Goal: Information Seeking & Learning: Check status

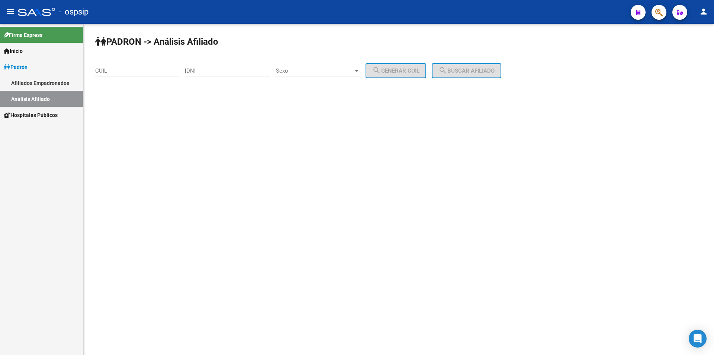
click at [327, 67] on div "Sexo Sexo" at bounding box center [318, 68] width 84 height 16
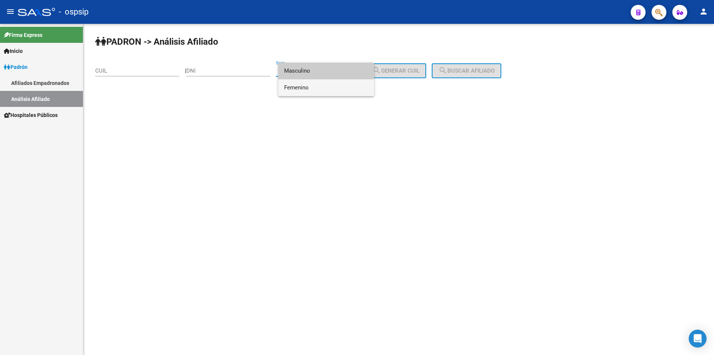
click at [315, 93] on span "Femenino" at bounding box center [326, 87] width 84 height 17
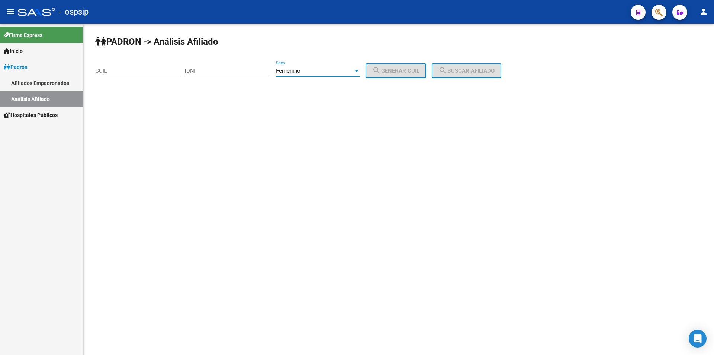
click at [315, 67] on div "Femenino Sexo" at bounding box center [318, 68] width 84 height 16
click at [303, 54] on span "Masculino" at bounding box center [326, 54] width 84 height 17
drag, startPoint x: 241, startPoint y: 64, endPoint x: 245, endPoint y: 65, distance: 4.4
click at [241, 65] on div "DNI" at bounding box center [228, 68] width 84 height 16
type input "20180429"
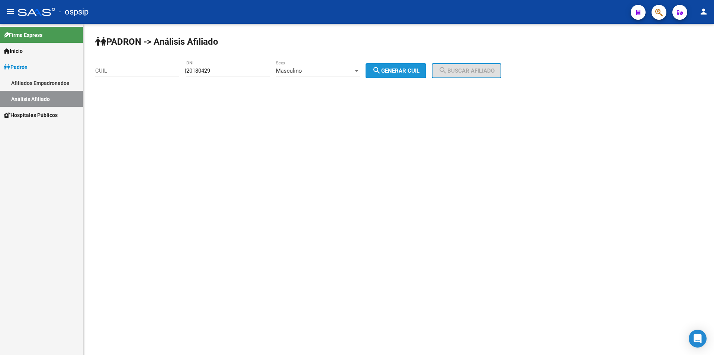
click at [420, 71] on span "search Generar CUIL" at bounding box center [395, 70] width 47 height 7
type input "23-20180429-9"
click at [457, 65] on button "search Buscar afiliado" at bounding box center [467, 70] width 70 height 15
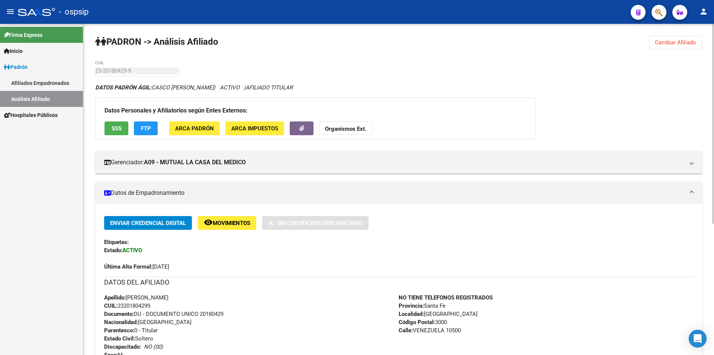
click at [658, 43] on span "Cambiar Afiliado" at bounding box center [675, 42] width 41 height 7
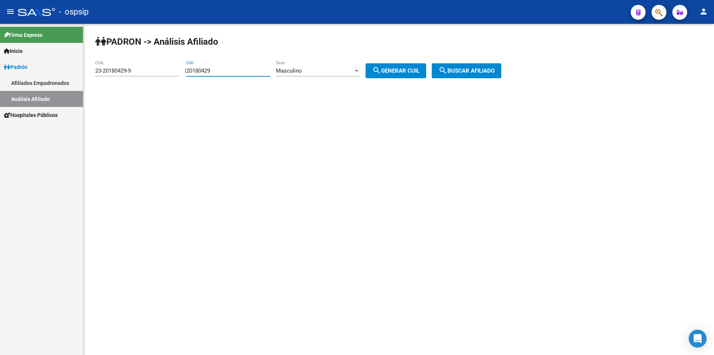
drag, startPoint x: 229, startPoint y: 68, endPoint x: 127, endPoint y: 81, distance: 102.5
click at [123, 74] on app-analisis-afiliado "PADRON -> Análisis Afiliado 23-20180429-9 CUIL | 20180429 DNI Masculino Sexo se…" at bounding box center [301, 70] width 412 height 7
drag, startPoint x: 140, startPoint y: 73, endPoint x: 25, endPoint y: 86, distance: 115.4
click at [22, 86] on mat-sidenav-container "Firma Express Inicio Calendario SSS Instructivos Contacto OS Padrón Afiliados E…" at bounding box center [357, 189] width 714 height 331
drag, startPoint x: 239, startPoint y: 71, endPoint x: 253, endPoint y: 67, distance: 14.8
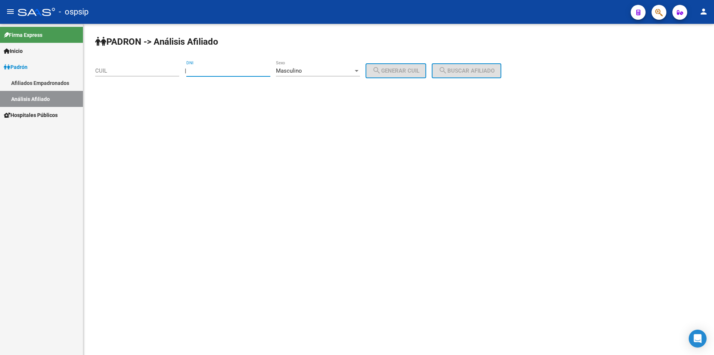
click at [240, 71] on input "DNI" at bounding box center [228, 70] width 84 height 7
type input "29782127"
drag, startPoint x: 392, startPoint y: 74, endPoint x: 424, endPoint y: 71, distance: 31.8
click at [393, 74] on button "search Generar CUIL" at bounding box center [396, 70] width 61 height 15
type input "20-29782127-0"
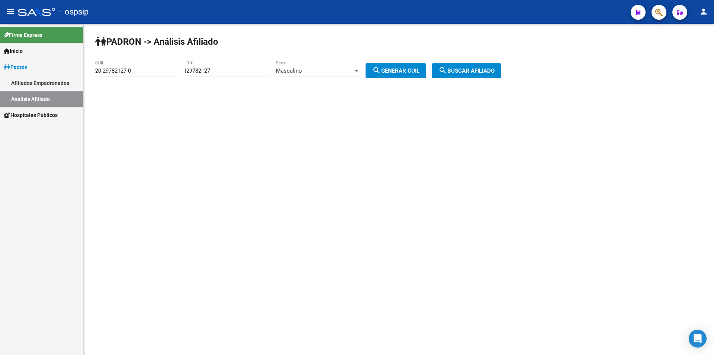
click at [477, 68] on span "search Buscar afiliado" at bounding box center [467, 70] width 56 height 7
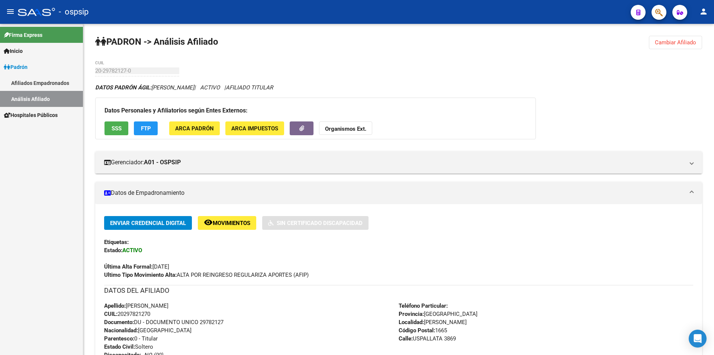
click at [661, 50] on div "PADRON -> Análisis Afiliado Cambiar Afiliado 20-29782127-0 CUIL DATOS PADRÓN ÁG…" at bounding box center [398, 302] width 631 height 556
drag, startPoint x: 661, startPoint y: 47, endPoint x: 654, endPoint y: 50, distance: 7.3
click at [661, 46] on button "Cambiar Afiliado" at bounding box center [675, 42] width 53 height 13
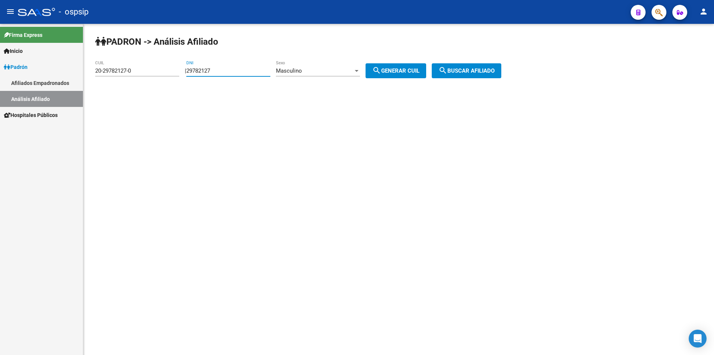
drag, startPoint x: 204, startPoint y: 73, endPoint x: 155, endPoint y: 75, distance: 49.2
click at [155, 74] on app-analisis-afiliado "PADRON -> Análisis Afiliado 20-29782127-0 CUIL | 29782127 DNI Masculino Sexo se…" at bounding box center [301, 70] width 412 height 7
drag, startPoint x: 139, startPoint y: 73, endPoint x: 11, endPoint y: 81, distance: 128.7
click at [10, 81] on mat-sidenav-container "Firma Express Inicio Calendario SSS Instructivos Contacto OS Padrón Afiliados E…" at bounding box center [357, 189] width 714 height 331
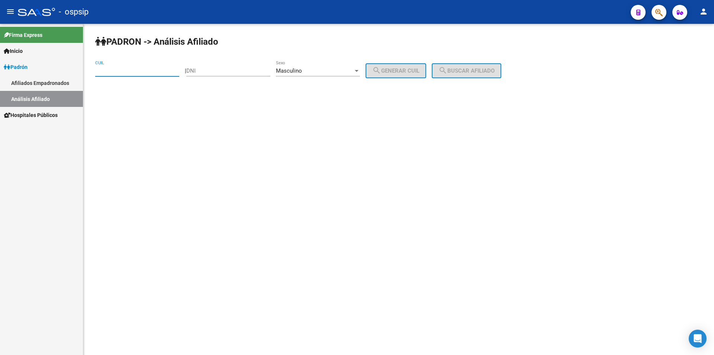
click at [228, 66] on div "DNI" at bounding box center [228, 68] width 84 height 16
type input "52763988"
click at [407, 75] on button "search Generar CUIL" at bounding box center [396, 70] width 61 height 15
type input "20-52763988-4"
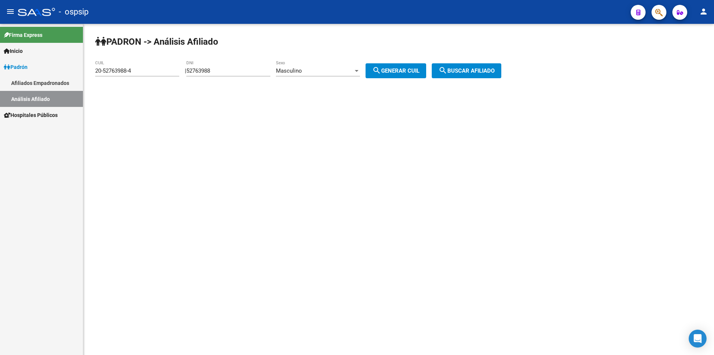
click at [458, 65] on button "search Buscar afiliado" at bounding box center [467, 70] width 70 height 15
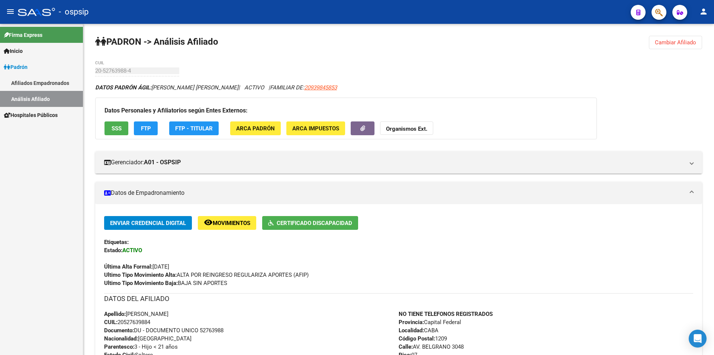
click at [684, 37] on button "Cambiar Afiliado" at bounding box center [675, 42] width 53 height 13
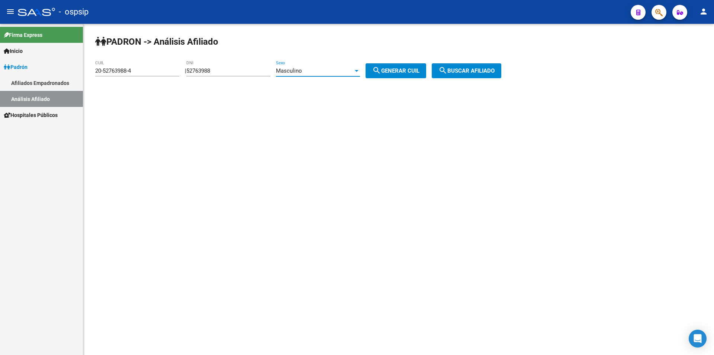
click at [302, 70] on span "Masculino" at bounding box center [289, 70] width 26 height 7
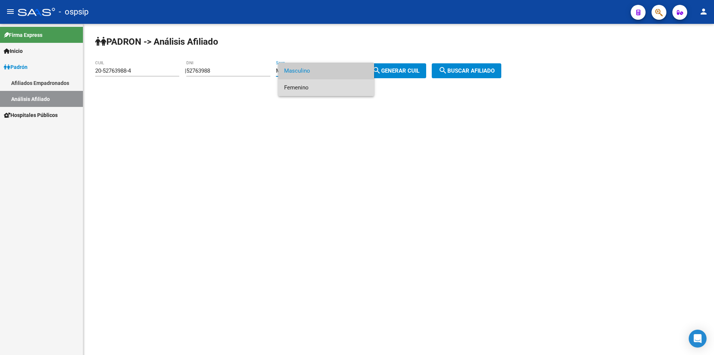
click at [310, 84] on span "Femenino" at bounding box center [326, 87] width 84 height 17
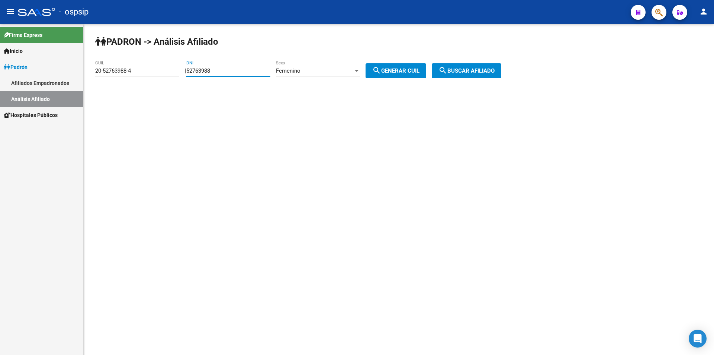
drag, startPoint x: 247, startPoint y: 72, endPoint x: 129, endPoint y: 67, distance: 117.3
click at [140, 73] on app-analisis-afiliado "PADRON -> Análisis Afiliado 20-52763988-4 CUIL | 52763988 DNI Femenino Sexo sea…" at bounding box center [301, 70] width 412 height 7
drag, startPoint x: 149, startPoint y: 71, endPoint x: 35, endPoint y: 70, distance: 113.5
click at [35, 70] on mat-sidenav-container "Firma Express Inicio Calendario SSS Instructivos Contacto OS Padrón Afiliados E…" at bounding box center [357, 189] width 714 height 331
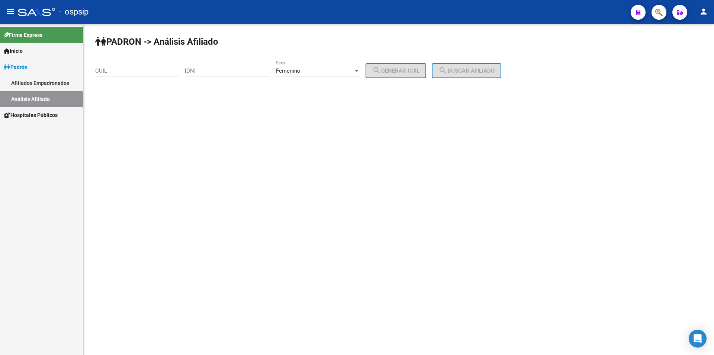
click at [228, 64] on div "DNI" at bounding box center [228, 68] width 84 height 16
click at [227, 68] on input "DNI" at bounding box center [228, 70] width 84 height 7
type input "44096068"
click at [405, 71] on span "search Generar CUIL" at bounding box center [395, 70] width 47 height 7
type input "27-44096068-0"
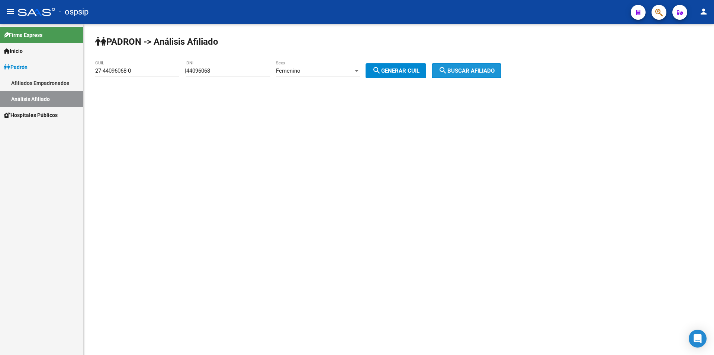
click at [483, 71] on span "search Buscar afiliado" at bounding box center [467, 70] width 56 height 7
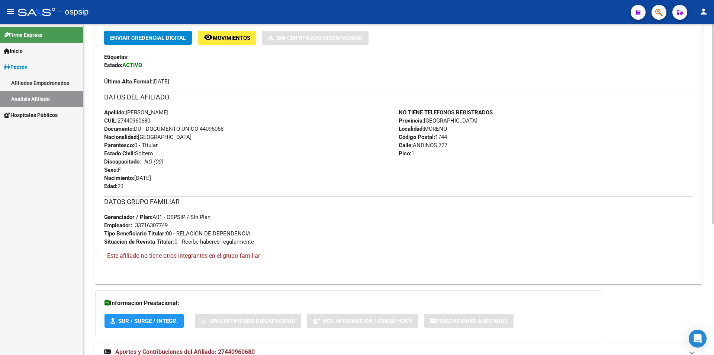
scroll to position [186, 0]
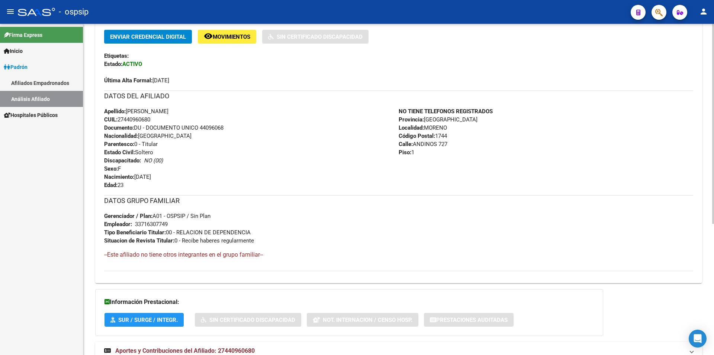
drag, startPoint x: 469, startPoint y: 146, endPoint x: 340, endPoint y: 129, distance: 130.6
click at [340, 129] on div "DATOS DEL AFILIADO Apellido: [PERSON_NAME] CUIL: 27440960680 Documento: DU - DO…" at bounding box center [398, 139] width 589 height 99
click at [364, 141] on div "Apellido: [PERSON_NAME] CUIL: 27440960680 Documento: DU - DOCUMENTO UNICO 44096…" at bounding box center [251, 148] width 295 height 82
drag, startPoint x: 218, startPoint y: 150, endPoint x: 212, endPoint y: 162, distance: 13.3
click at [217, 150] on div "Apellido: [PERSON_NAME] CUIL: 27440960680 Documento: DU - DOCUMENTO UNICO 44096…" at bounding box center [251, 148] width 295 height 82
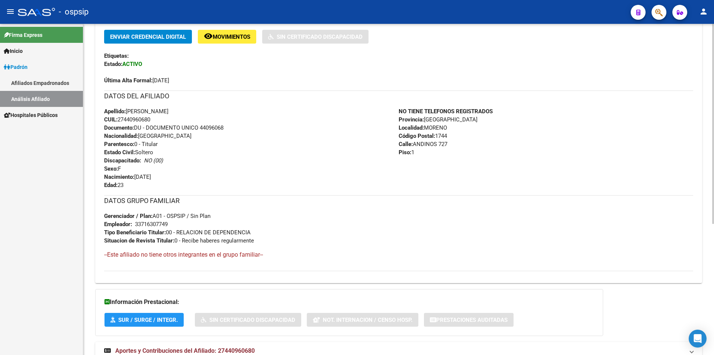
drag, startPoint x: 198, startPoint y: 180, endPoint x: 135, endPoint y: 108, distance: 96.2
click at [100, 93] on div "Enviar Credencial Digital remove_red_eye Movimientos Sin Certificado Discapacid…" at bounding box center [398, 153] width 607 height 247
click at [243, 146] on div "Apellido: [PERSON_NAME] CUIL: 27440960680 Documento: DU - DOCUMENTO UNICO 44096…" at bounding box center [251, 148] width 295 height 82
click at [473, 180] on div "NO TIENE TELEFONOS REGISTRADOS Provincia: [GEOGRAPHIC_DATA] Localidad: [PERSON_…" at bounding box center [546, 148] width 295 height 82
drag, startPoint x: 496, startPoint y: 180, endPoint x: 186, endPoint y: 86, distance: 323.6
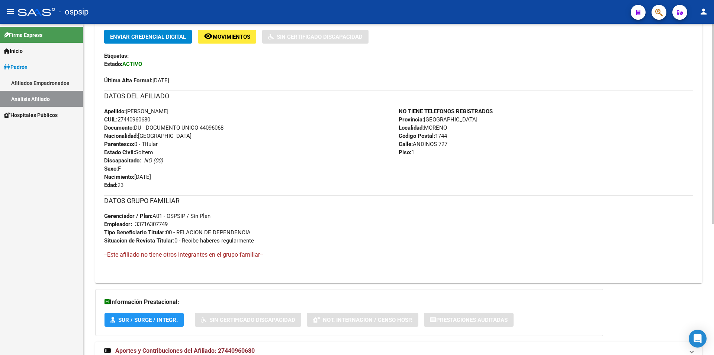
click at [186, 86] on div "Enviar Credencial Digital remove_red_eye Movimientos Sin Certificado Discapacid…" at bounding box center [398, 150] width 589 height 241
click at [208, 90] on div "Enviar Credencial Digital remove_red_eye Movimientos Sin Certificado Discapacid…" at bounding box center [398, 150] width 589 height 241
click at [201, 92] on h3 "DATOS DEL AFILIADO" at bounding box center [398, 96] width 589 height 10
drag, startPoint x: 105, startPoint y: 93, endPoint x: 503, endPoint y: 161, distance: 404.3
click at [503, 161] on div "DATOS DEL AFILIADO Apellido: [PERSON_NAME] CUIL: 27440960680 Documento: DU - DO…" at bounding box center [398, 139] width 589 height 99
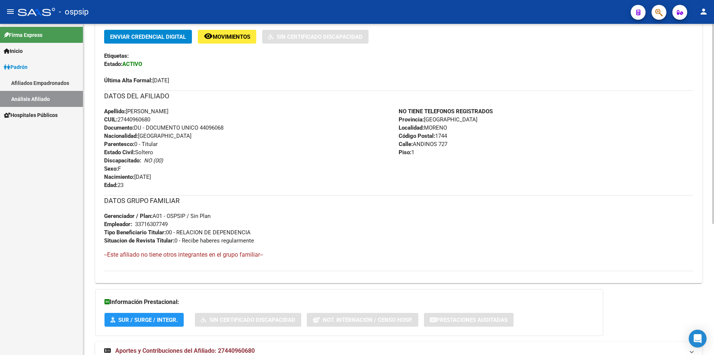
click at [505, 160] on div "NO TIENE TELEFONOS REGISTRADOS Provincia: [GEOGRAPHIC_DATA] Localidad: [PERSON_…" at bounding box center [546, 148] width 295 height 82
click at [442, 180] on div "NO TIENE TELEFONOS REGISTRADOS Provincia: [GEOGRAPHIC_DATA] Localidad: [PERSON_…" at bounding box center [546, 148] width 295 height 82
drag, startPoint x: 416, startPoint y: 182, endPoint x: 103, endPoint y: 111, distance: 320.6
click at [103, 111] on div "Enviar Credencial Digital remove_red_eye Movimientos Sin Certificado Discapacid…" at bounding box center [398, 153] width 607 height 247
click at [200, 112] on div "Apellido: [PERSON_NAME] CUIL: 27440960680 Documento: DU - DOCUMENTO UNICO 44096…" at bounding box center [251, 148] width 295 height 82
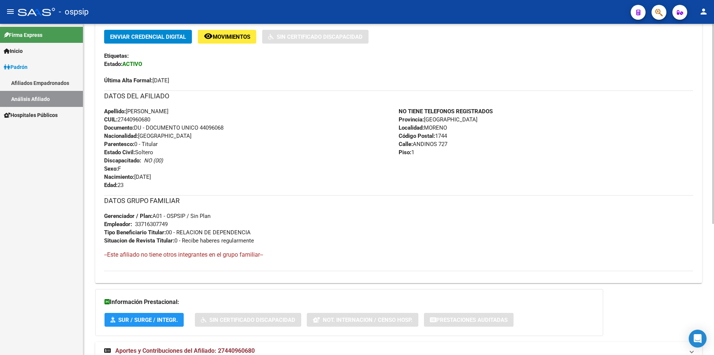
drag, startPoint x: 103, startPoint y: 111, endPoint x: 458, endPoint y: 162, distance: 358.4
click at [458, 162] on div "Enviar Credencial Digital remove_red_eye Movimientos Sin Certificado Discapacid…" at bounding box center [398, 153] width 607 height 247
click at [461, 162] on div "NO TIENE TELEFONOS REGISTRADOS Provincia: [GEOGRAPHIC_DATA] Localidad: [PERSON_…" at bounding box center [546, 148] width 295 height 82
drag, startPoint x: 475, startPoint y: 184, endPoint x: 100, endPoint y: 110, distance: 382.4
click at [99, 110] on div "Enviar Credencial Digital remove_red_eye Movimientos Sin Certificado Discapacid…" at bounding box center [398, 153] width 607 height 247
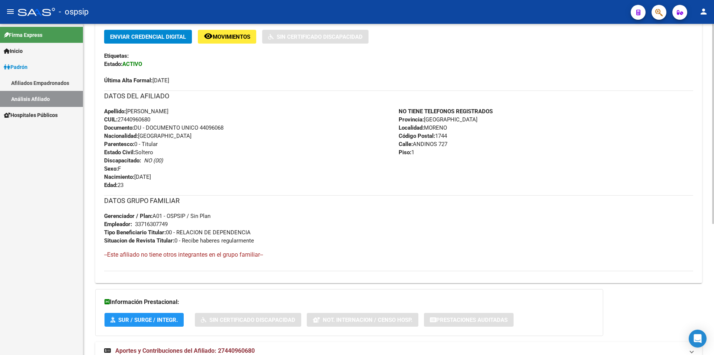
click at [258, 122] on div "Apellido: [PERSON_NAME] CUIL: 27440960680 Documento: DU - DOCUMENTO UNICO 44096…" at bounding box center [251, 148] width 295 height 82
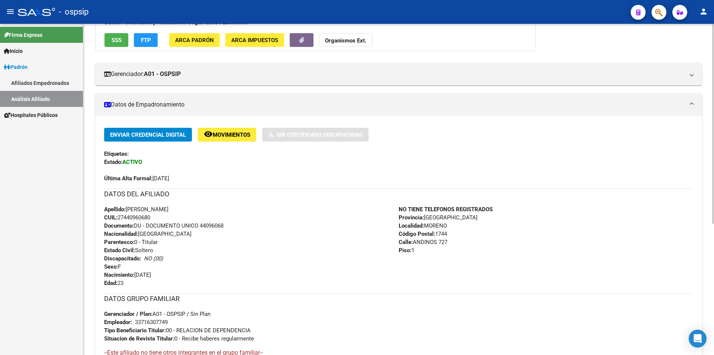
scroll to position [0, 0]
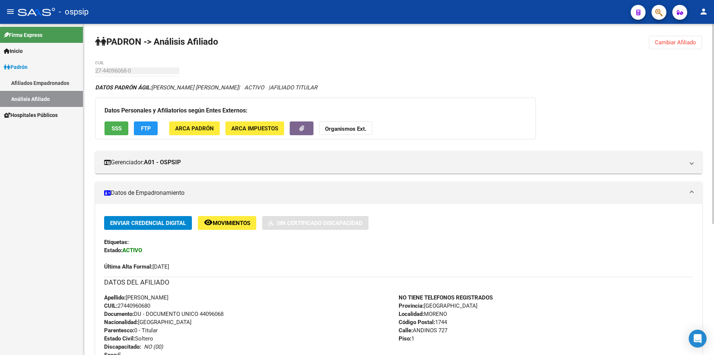
click at [670, 40] on span "Cambiar Afiliado" at bounding box center [675, 42] width 41 height 7
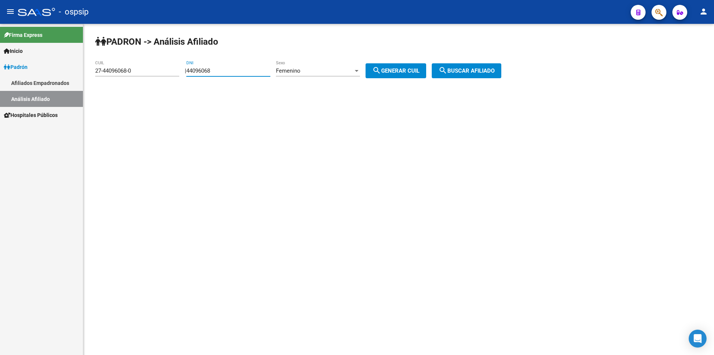
drag, startPoint x: 225, startPoint y: 70, endPoint x: 167, endPoint y: 74, distance: 58.2
click at [167, 74] on app-analisis-afiliado "PADRON -> Análisis Afiliado 27-44096068-0 CUIL | 44096068 DNI Femenino Sexo sea…" at bounding box center [301, 70] width 412 height 7
click at [301, 72] on span "Femenino" at bounding box center [288, 70] width 25 height 7
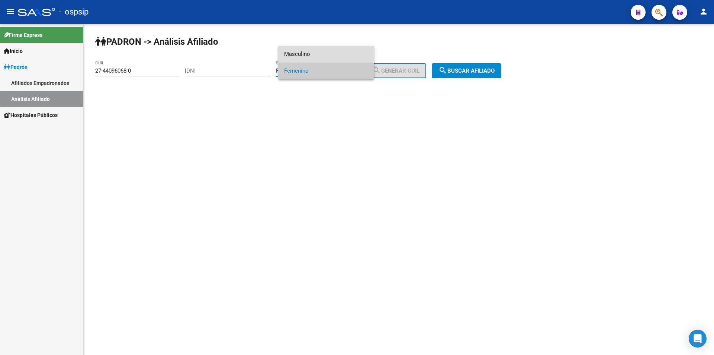
click at [308, 52] on span "Masculino" at bounding box center [326, 54] width 84 height 17
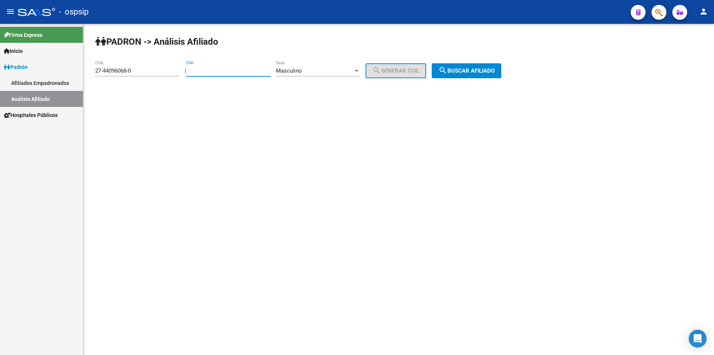
click at [250, 70] on input "DNI" at bounding box center [228, 70] width 84 height 7
drag, startPoint x: 138, startPoint y: 69, endPoint x: 77, endPoint y: 75, distance: 61.7
click at [77, 75] on mat-sidenav-container "Firma Express Inicio Calendario SSS Instructivos Contacto OS Padrón Afiliados E…" at bounding box center [357, 189] width 714 height 331
click at [205, 69] on input "DNI" at bounding box center [228, 70] width 84 height 7
type input "43251713"
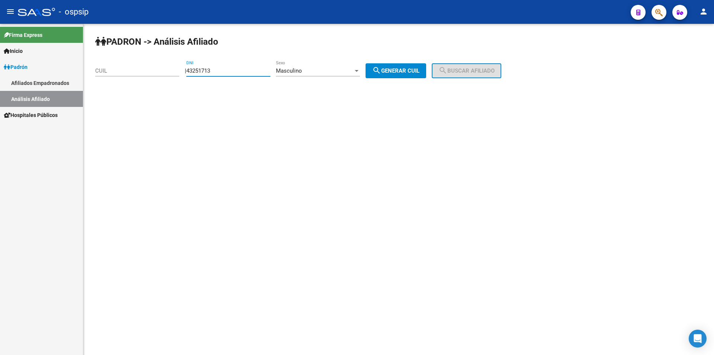
drag, startPoint x: 402, startPoint y: 70, endPoint x: 413, endPoint y: 70, distance: 11.5
click at [403, 70] on span "search Generar CUIL" at bounding box center [395, 70] width 47 height 7
type input "20-43251713-7"
click at [477, 71] on span "search Buscar afiliado" at bounding box center [467, 70] width 56 height 7
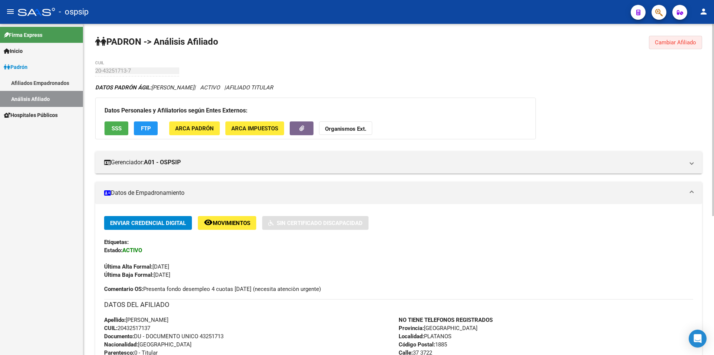
click at [655, 36] on button "Cambiar Afiliado" at bounding box center [675, 42] width 53 height 13
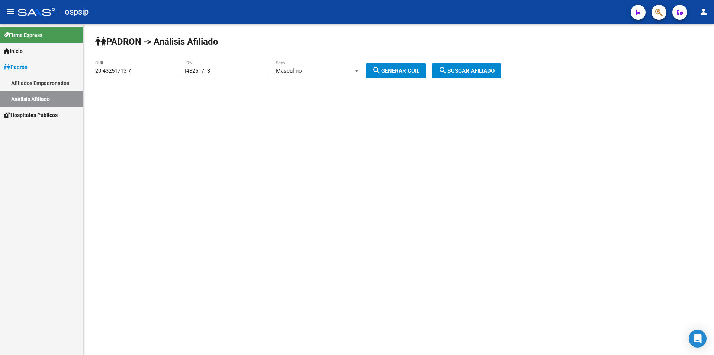
click at [321, 73] on div "Masculino" at bounding box center [314, 70] width 77 height 7
click at [232, 74] on div at bounding box center [357, 177] width 714 height 355
drag, startPoint x: 233, startPoint y: 66, endPoint x: 92, endPoint y: 71, distance: 141.5
click at [87, 76] on div "PADRON -> Análisis Afiliado 20-43251713-7 CUIL | 43251713 DNI Masculino Sexo se…" at bounding box center [398, 63] width 631 height 78
click at [191, 67] on div "| 43251713 DNI Masculino Sexo search Generar CUIL" at bounding box center [308, 70] width 247 height 7
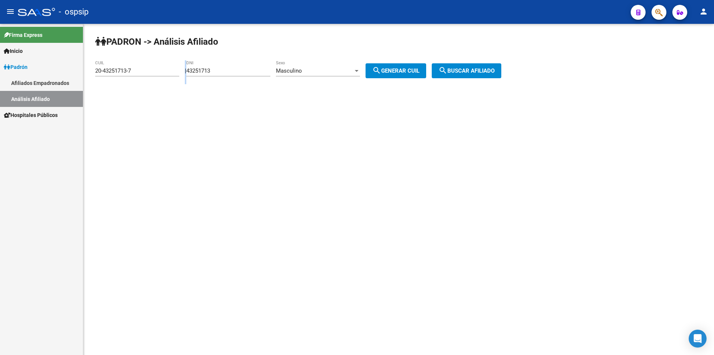
drag, startPoint x: 226, startPoint y: 67, endPoint x: 135, endPoint y: 81, distance: 91.9
click at [135, 74] on app-analisis-afiliado "PADRON -> Análisis Afiliado 20-43251713-7 CUIL | 43251713 DNI Masculino Sexo se…" at bounding box center [301, 70] width 412 height 7
click at [211, 69] on input "43251713" at bounding box center [228, 70] width 84 height 7
drag, startPoint x: 228, startPoint y: 70, endPoint x: 157, endPoint y: 75, distance: 70.9
click at [157, 74] on app-analisis-afiliado "PADRON -> Análisis Afiliado 20-43251713-7 CUIL | 43251713 DNI Masculino Sexo se…" at bounding box center [301, 70] width 412 height 7
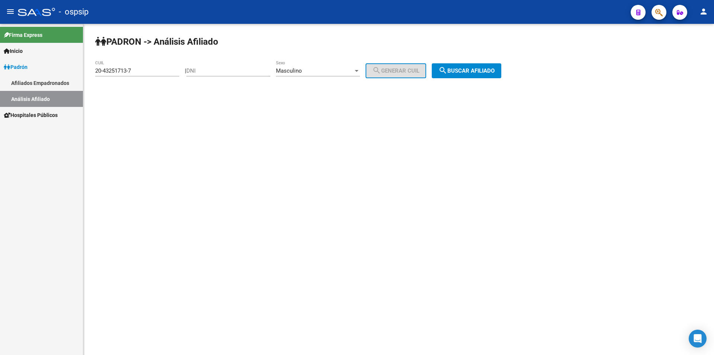
click at [143, 73] on div "20-43251713-7 CUIL" at bounding box center [137, 68] width 84 height 16
drag, startPoint x: 143, startPoint y: 73, endPoint x: 90, endPoint y: 80, distance: 52.8
click at [90, 80] on div "PADRON -> Análisis Afiliado 20-43251713-7 CUIL | DNI Masculino Sexo search Gene…" at bounding box center [398, 63] width 631 height 78
click at [42, 41] on link "Firma Express" at bounding box center [41, 35] width 83 height 16
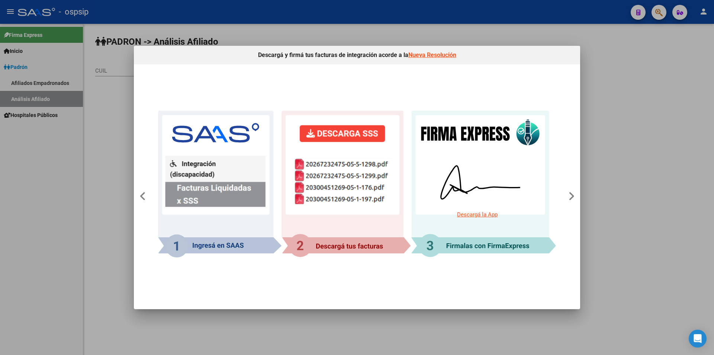
click at [655, 99] on div at bounding box center [357, 177] width 714 height 355
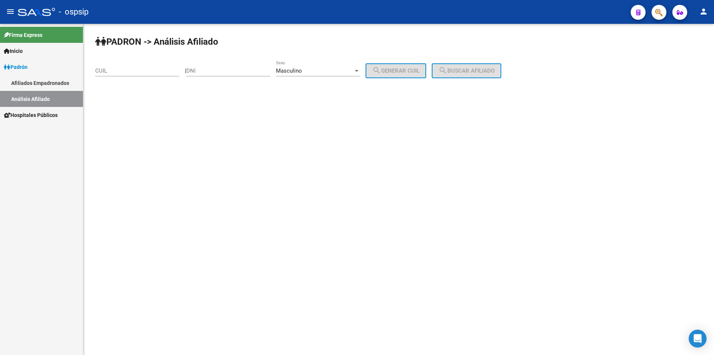
click at [42, 80] on link "Afiliados Empadronados" at bounding box center [41, 83] width 83 height 16
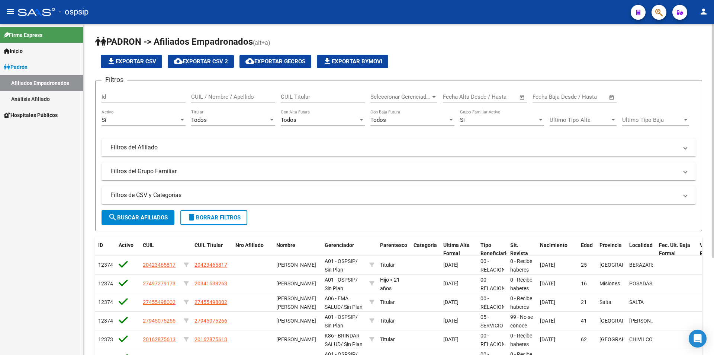
click at [126, 97] on input "Id" at bounding box center [144, 96] width 84 height 7
drag, startPoint x: 223, startPoint y: 93, endPoint x: 228, endPoint y: 93, distance: 5.2
click at [223, 93] on div "CUIL / Nombre / Apellido" at bounding box center [233, 94] width 84 height 16
type input "27398318140"
click at [156, 217] on span "search Buscar Afiliados" at bounding box center [138, 217] width 60 height 7
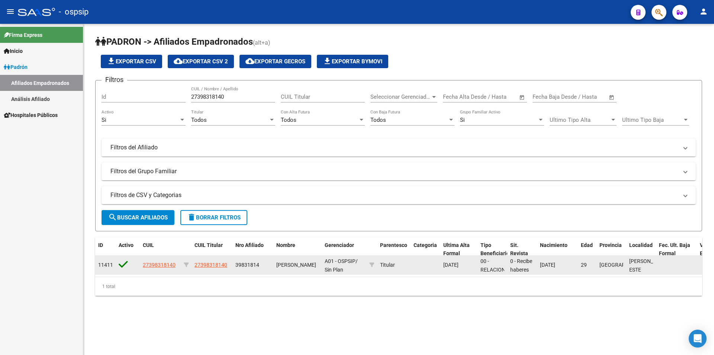
click at [272, 263] on datatable-body-cell "39831814" at bounding box center [253, 265] width 41 height 18
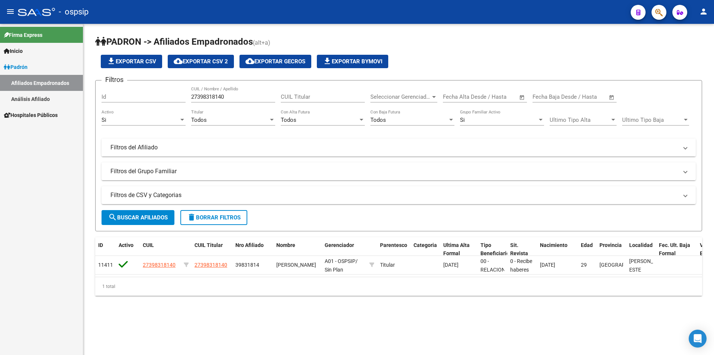
click at [158, 145] on mat-panel-title "Filtros del Afiliado" at bounding box center [395, 147] width 568 height 8
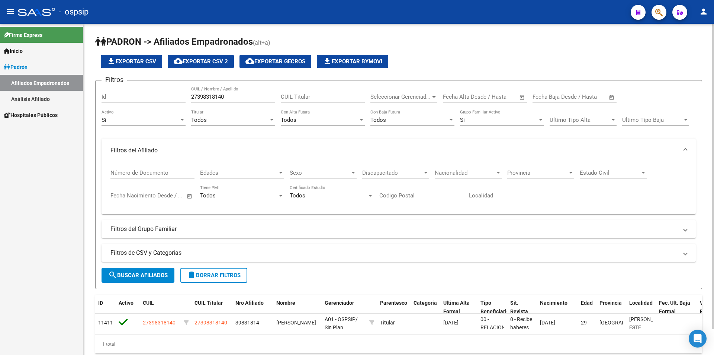
click at [202, 222] on mat-expansion-panel-header "Filtros del Grupo Familiar" at bounding box center [399, 229] width 595 height 18
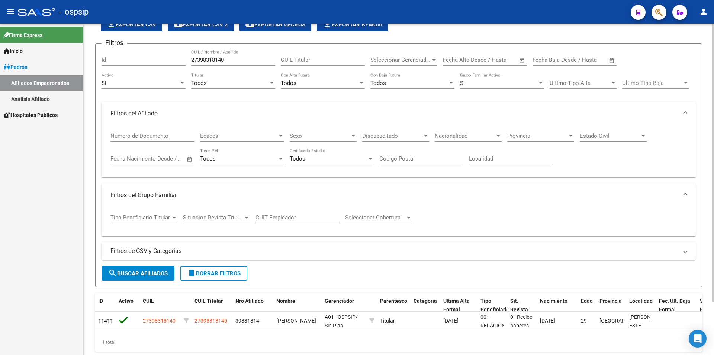
scroll to position [37, 0]
click at [151, 214] on span "Tipo Beneficiario Titular" at bounding box center [141, 217] width 60 height 7
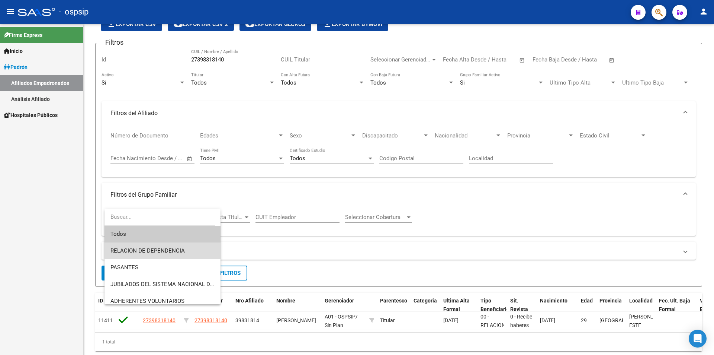
click at [164, 245] on span "RELACION DE DEPENDENCIA" at bounding box center [163, 250] width 104 height 17
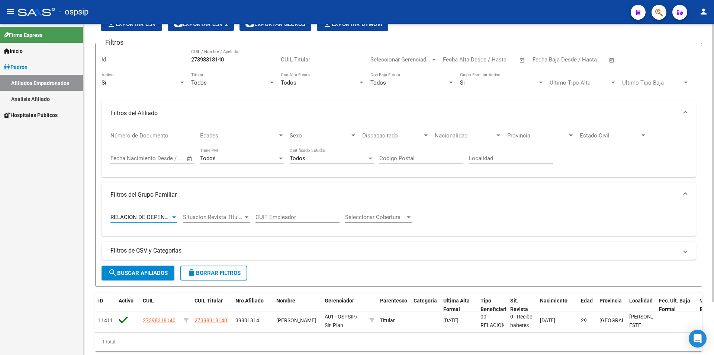
click at [214, 216] on span "Situacion Revista Titular" at bounding box center [213, 217] width 60 height 7
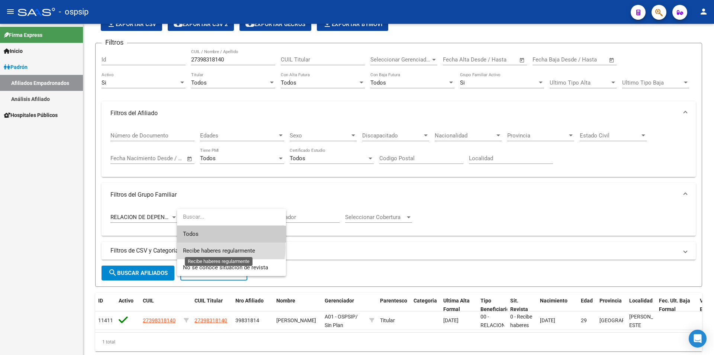
click at [220, 247] on span "Recibe haberes regularmente" at bounding box center [219, 250] width 72 height 7
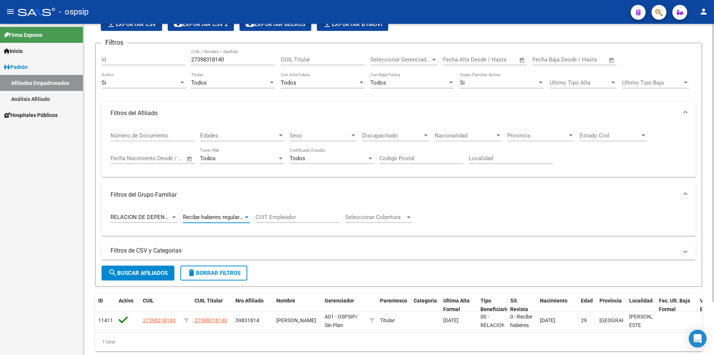
click at [282, 215] on input "CUIT Empleador" at bounding box center [298, 217] width 84 height 7
click at [372, 215] on span "Seleccionar Cobertura" at bounding box center [375, 217] width 60 height 7
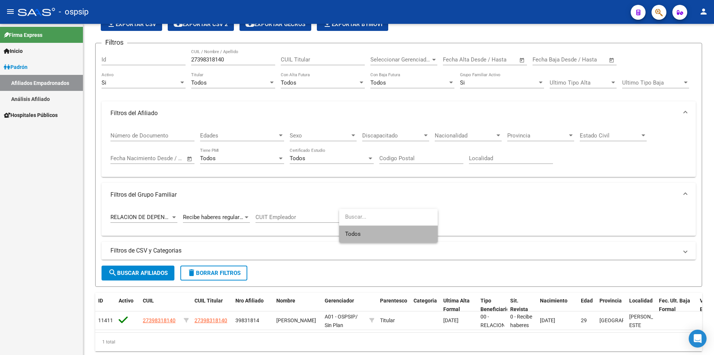
click at [368, 232] on span "Todos" at bounding box center [388, 234] width 87 height 17
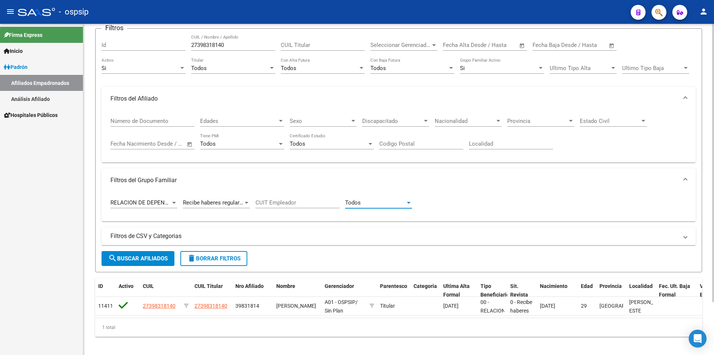
scroll to position [63, 0]
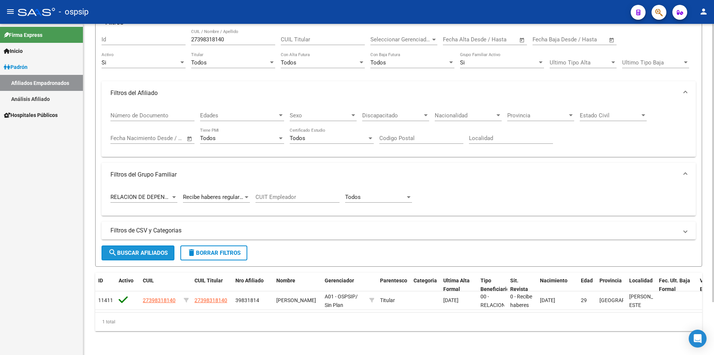
click at [145, 249] on span "search Buscar Afiliados" at bounding box center [138, 252] width 60 height 7
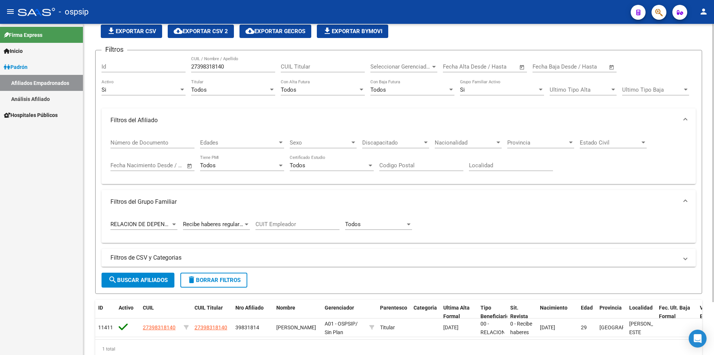
scroll to position [0, 0]
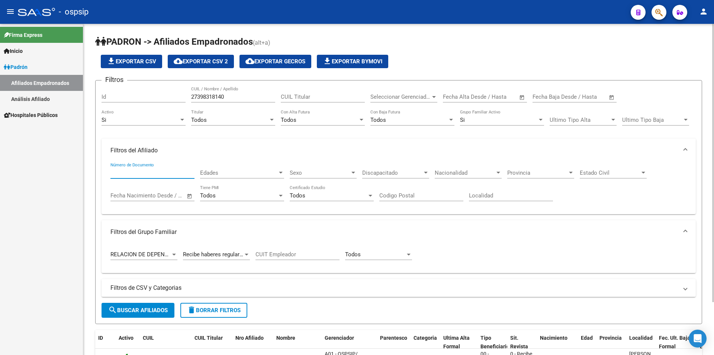
click at [142, 173] on input "Número de Documento" at bounding box center [153, 172] width 84 height 7
type input "39831814"
click at [260, 174] on span "Edades" at bounding box center [238, 172] width 77 height 7
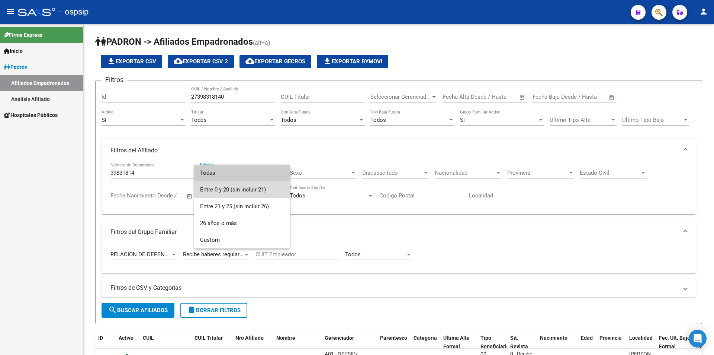
click at [257, 194] on span "Entre 0 y 20 (sin incluir 21)" at bounding box center [242, 189] width 84 height 17
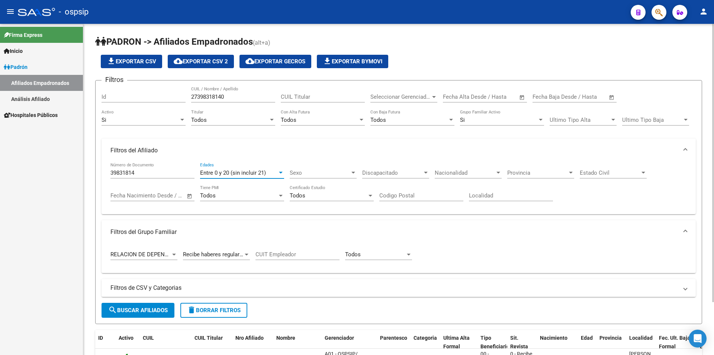
click at [315, 168] on div "Sexo Sexo" at bounding box center [323, 170] width 67 height 16
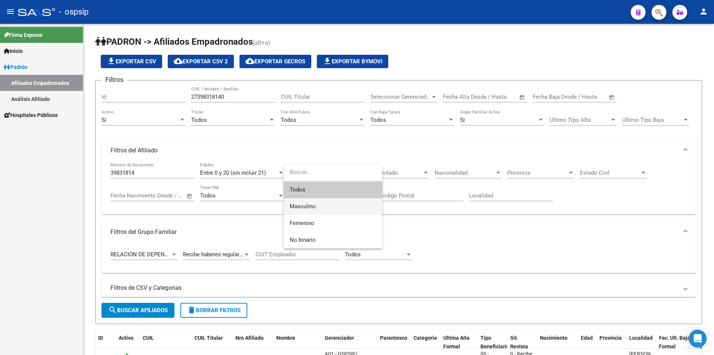
click at [317, 209] on span "Masculino" at bounding box center [333, 206] width 87 height 17
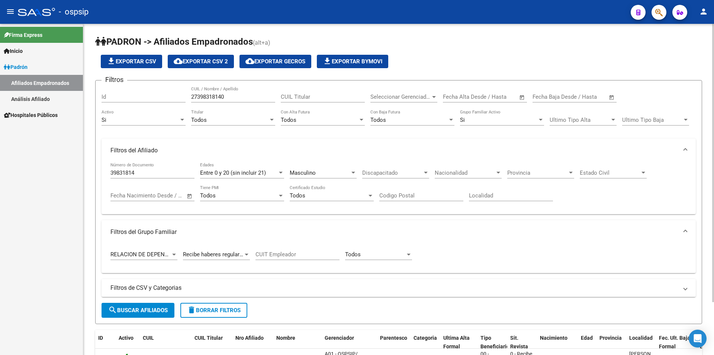
click at [394, 167] on div "Discapacitado Discapacitado" at bounding box center [395, 170] width 67 height 16
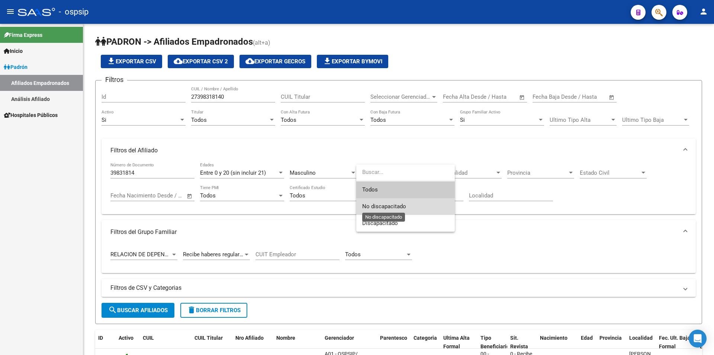
click at [387, 206] on span "No discapacitado" at bounding box center [384, 206] width 44 height 7
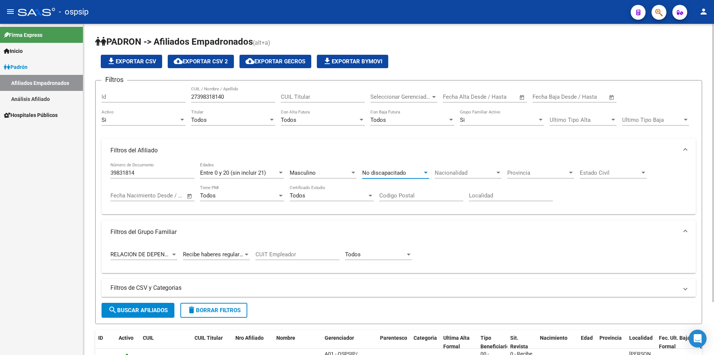
click at [454, 177] on div "Nacionalidad Nacionalidad" at bounding box center [468, 170] width 67 height 16
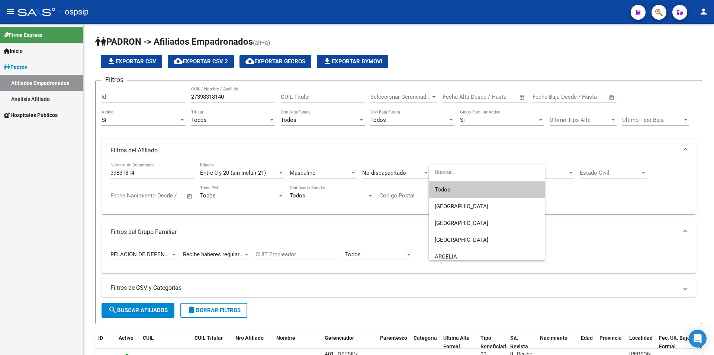
click at [344, 205] on div at bounding box center [357, 177] width 714 height 355
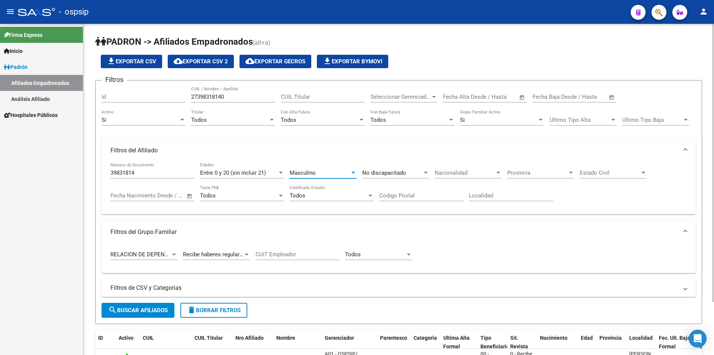
click at [327, 172] on div "Masculino" at bounding box center [320, 172] width 60 height 7
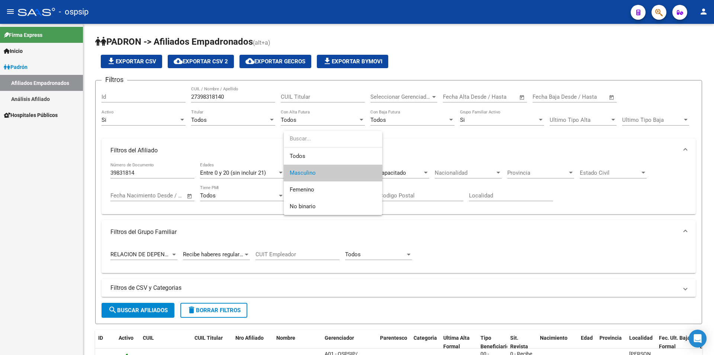
click at [448, 47] on div at bounding box center [357, 177] width 714 height 355
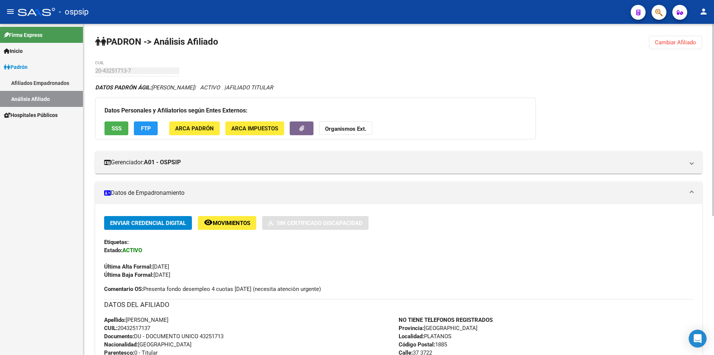
click at [676, 33] on div "PADRON -> Análisis Afiliado Cambiar Afiliado 20-43251713-7 CUIL DATOS PADRÓN ÁG…" at bounding box center [398, 309] width 631 height 570
click at [673, 41] on span "Cambiar Afiliado" at bounding box center [675, 42] width 41 height 7
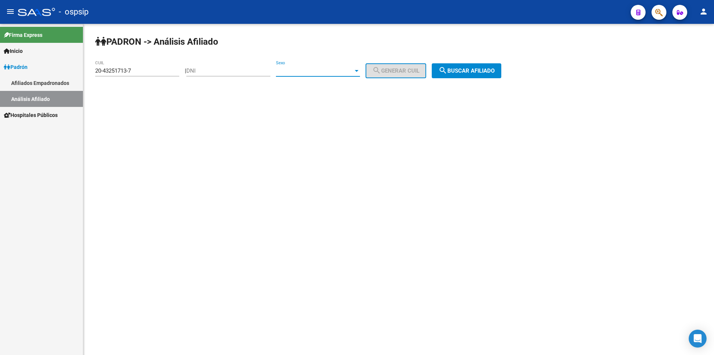
click at [308, 69] on span "Sexo" at bounding box center [314, 70] width 77 height 7
click at [310, 69] on span "Masculino" at bounding box center [326, 71] width 84 height 17
drag, startPoint x: 242, startPoint y: 70, endPoint x: 236, endPoint y: 70, distance: 6.3
click at [237, 70] on input "DNI" at bounding box center [228, 70] width 84 height 7
drag, startPoint x: 135, startPoint y: 71, endPoint x: 0, endPoint y: 58, distance: 135.4
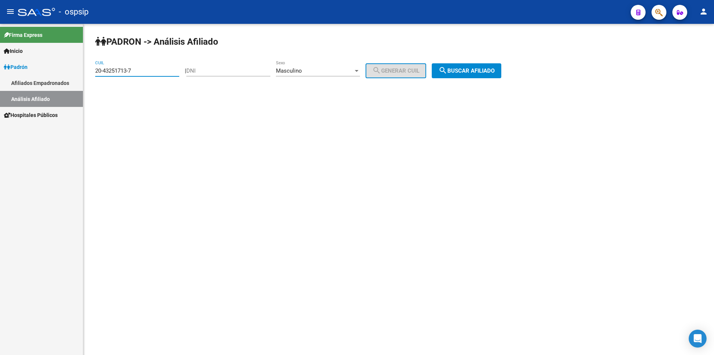
click at [0, 58] on mat-sidenav-container "Firma Express Inicio Calendario SSS Instructivos Contacto OS Padrón Afiliados E…" at bounding box center [357, 189] width 714 height 331
click at [224, 68] on input "DNI" at bounding box center [228, 70] width 84 height 7
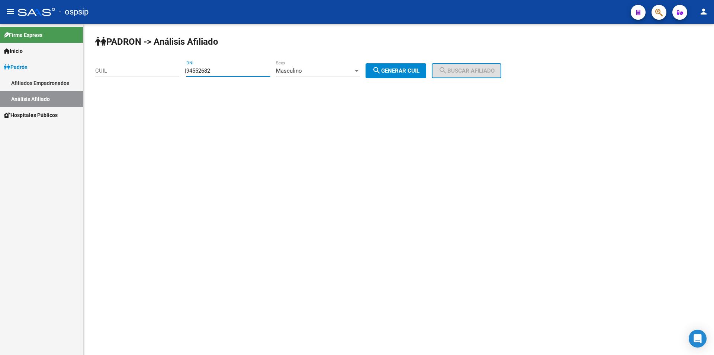
type input "94552682"
click at [392, 72] on span "search Generar CUIL" at bounding box center [395, 70] width 47 height 7
type input "20-94552682-4"
click at [484, 71] on span "search Buscar afiliado" at bounding box center [467, 70] width 56 height 7
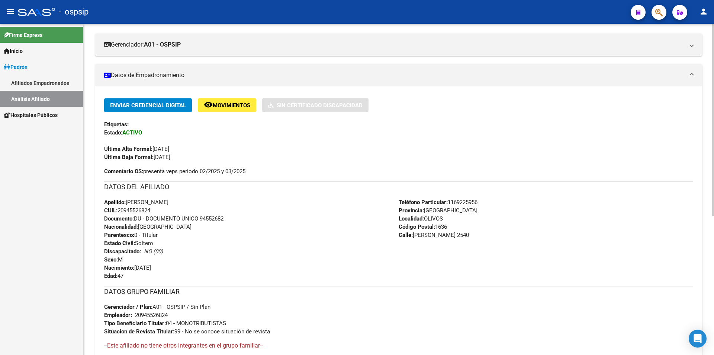
scroll to position [112, 0]
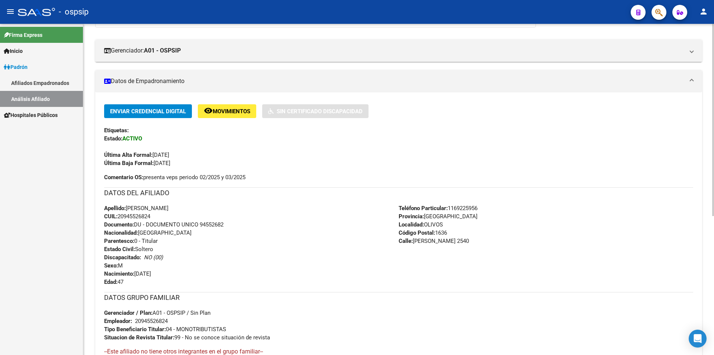
click at [282, 151] on div "Última Alta Formal: [DATE]" at bounding box center [398, 151] width 589 height 16
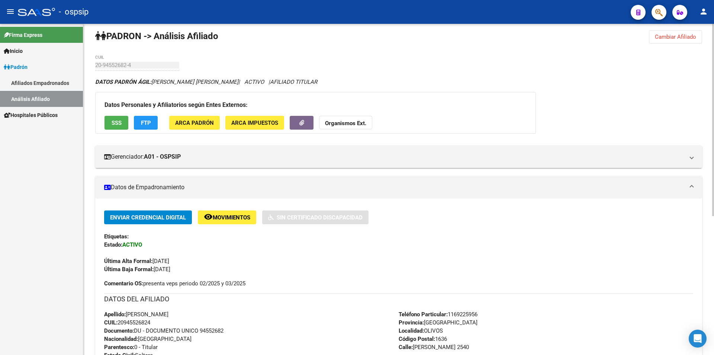
scroll to position [0, 0]
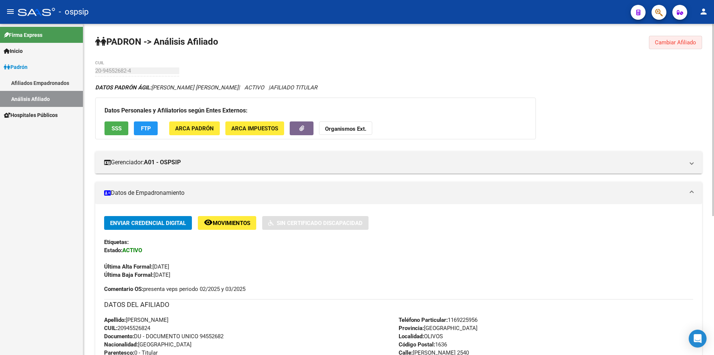
click at [691, 38] on button "Cambiar Afiliado" at bounding box center [675, 42] width 53 height 13
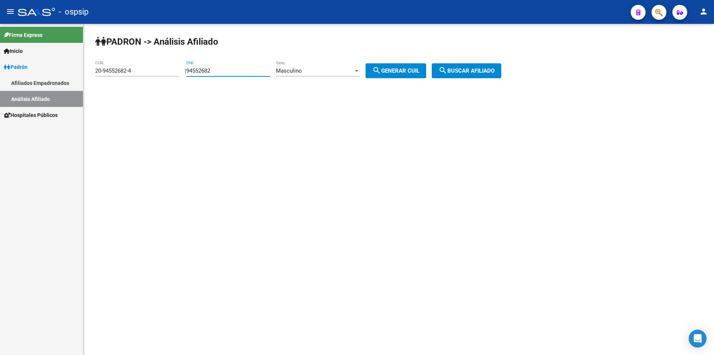
drag, startPoint x: 225, startPoint y: 71, endPoint x: 410, endPoint y: 25, distance: 191.1
click at [180, 68] on app-analisis-afiliado "PADRON -> Análisis Afiliado 20-94552682-4 CUIL | 94552682 DNI Masculino Sexo se…" at bounding box center [301, 70] width 412 height 7
drag, startPoint x: 149, startPoint y: 71, endPoint x: 119, endPoint y: 89, distance: 34.6
click at [88, 100] on div "PADRON -> Análisis Afiliado 20-94552682-4 CUIL | DNI Masculino Sexo search Gene…" at bounding box center [398, 63] width 631 height 78
